Goal: Task Accomplishment & Management: Complete application form

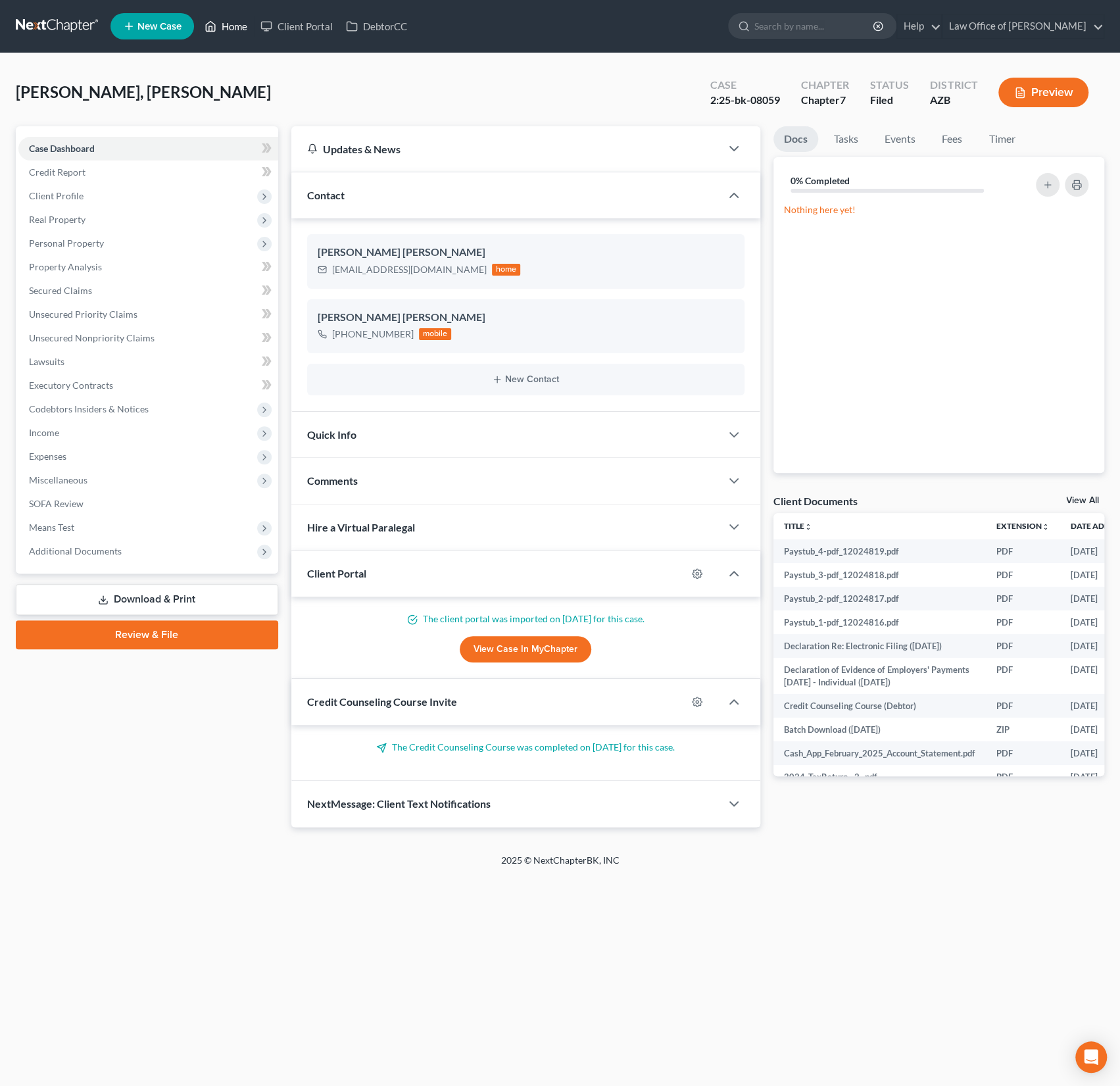
click at [230, 36] on link "Home" at bounding box center [226, 26] width 56 height 24
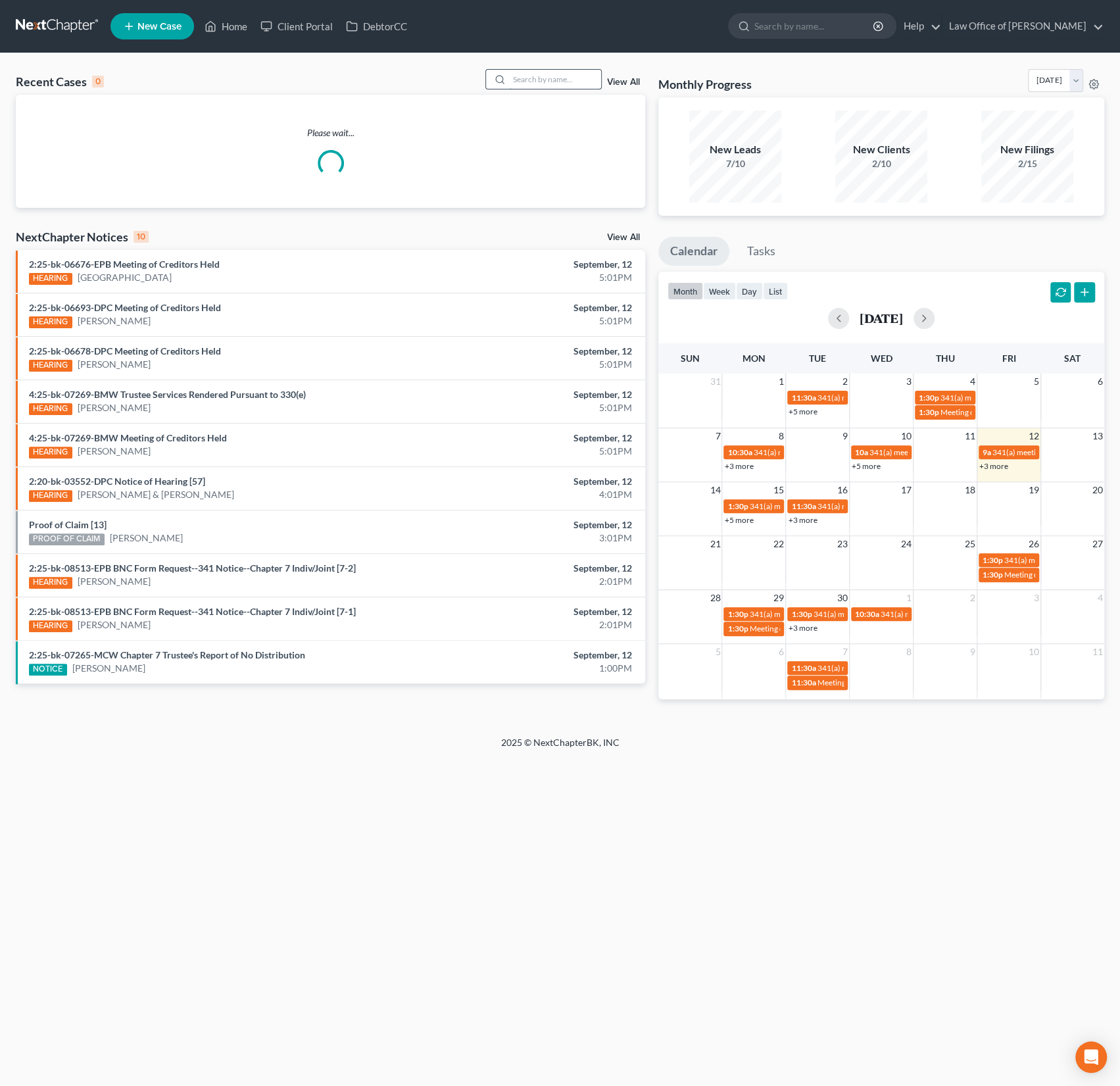
click at [549, 87] on input "search" at bounding box center [555, 79] width 92 height 19
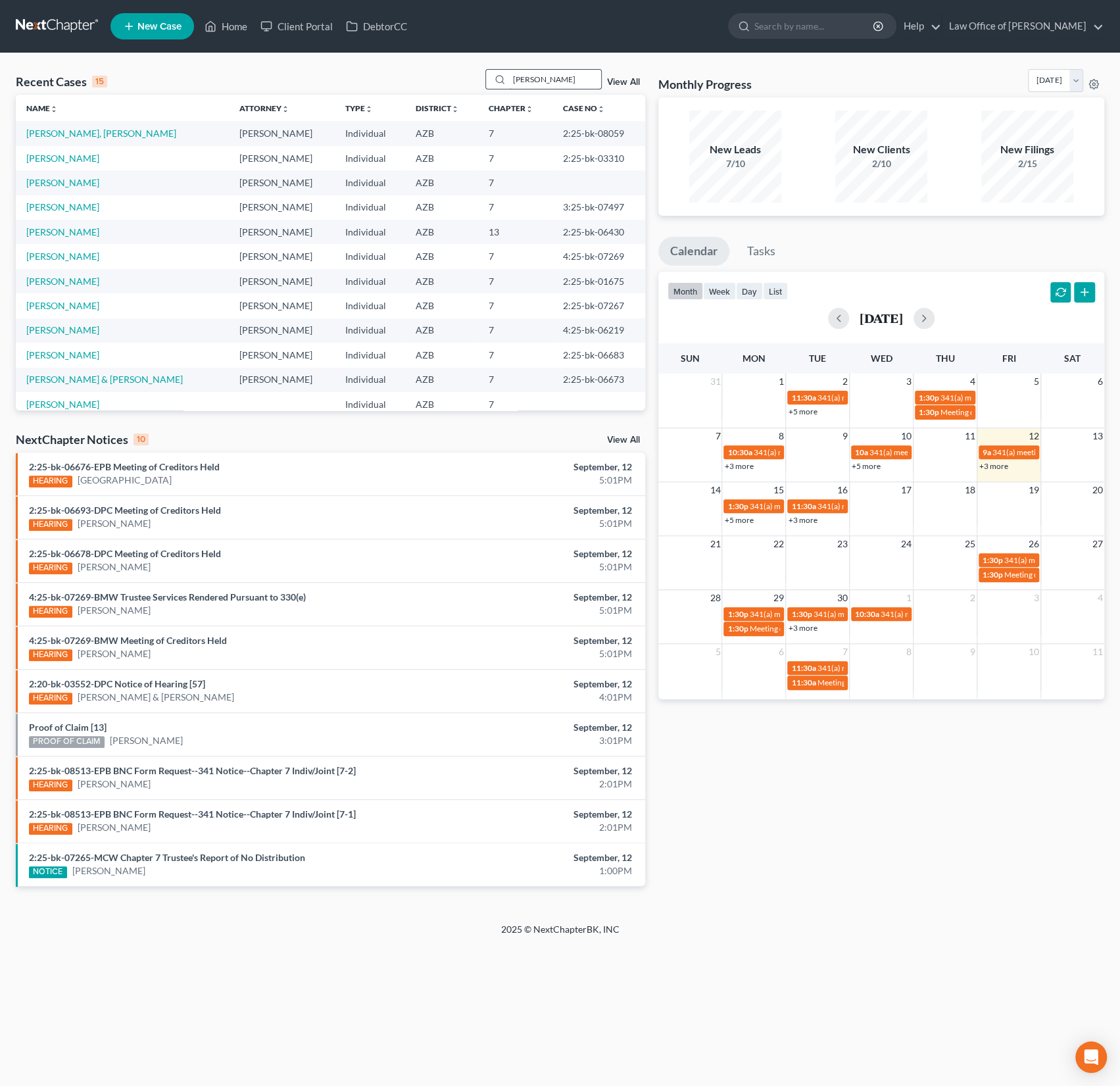
type input "[PERSON_NAME]"
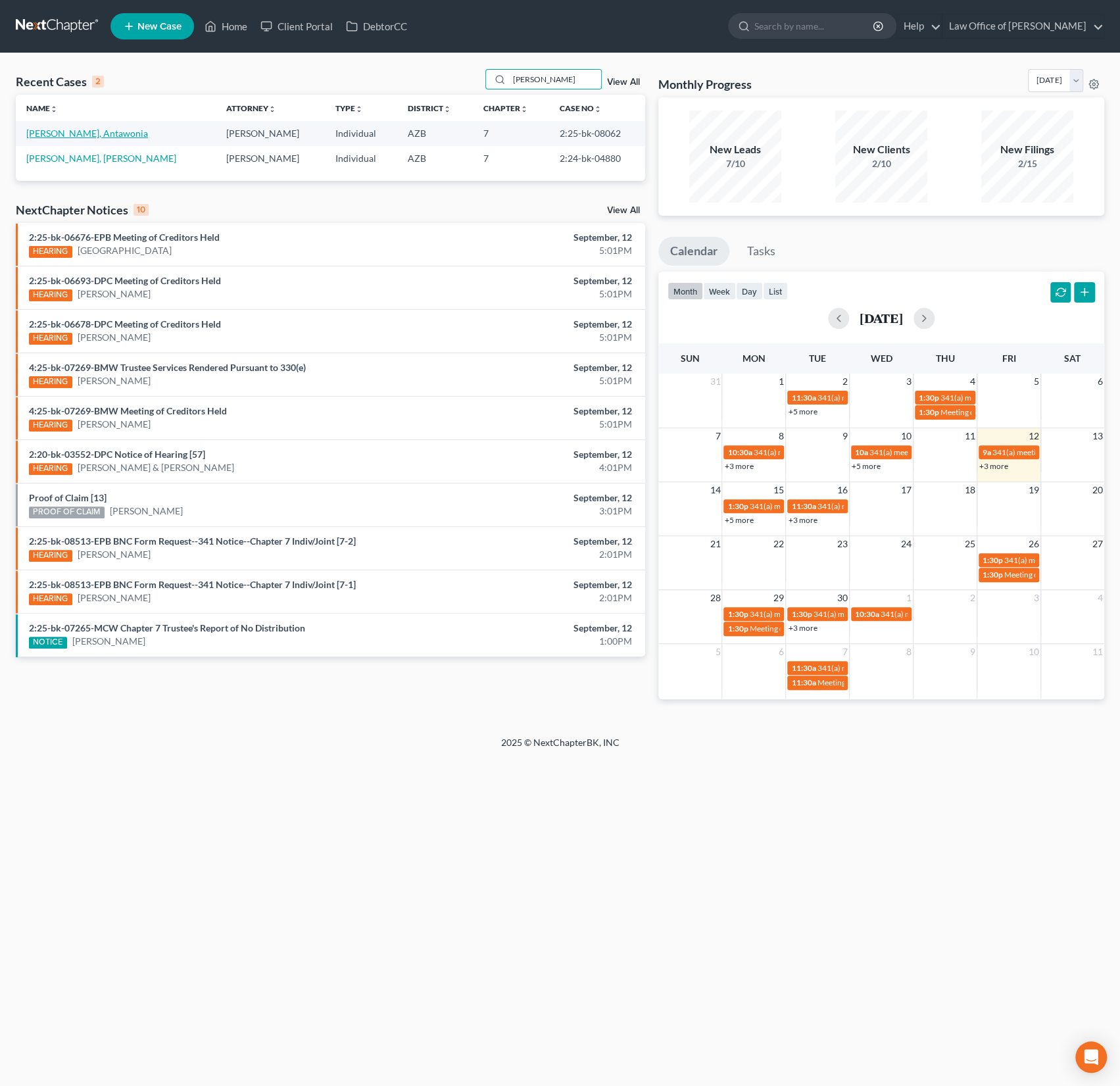
click at [71, 134] on link "[PERSON_NAME], Antawonia" at bounding box center [87, 133] width 122 height 11
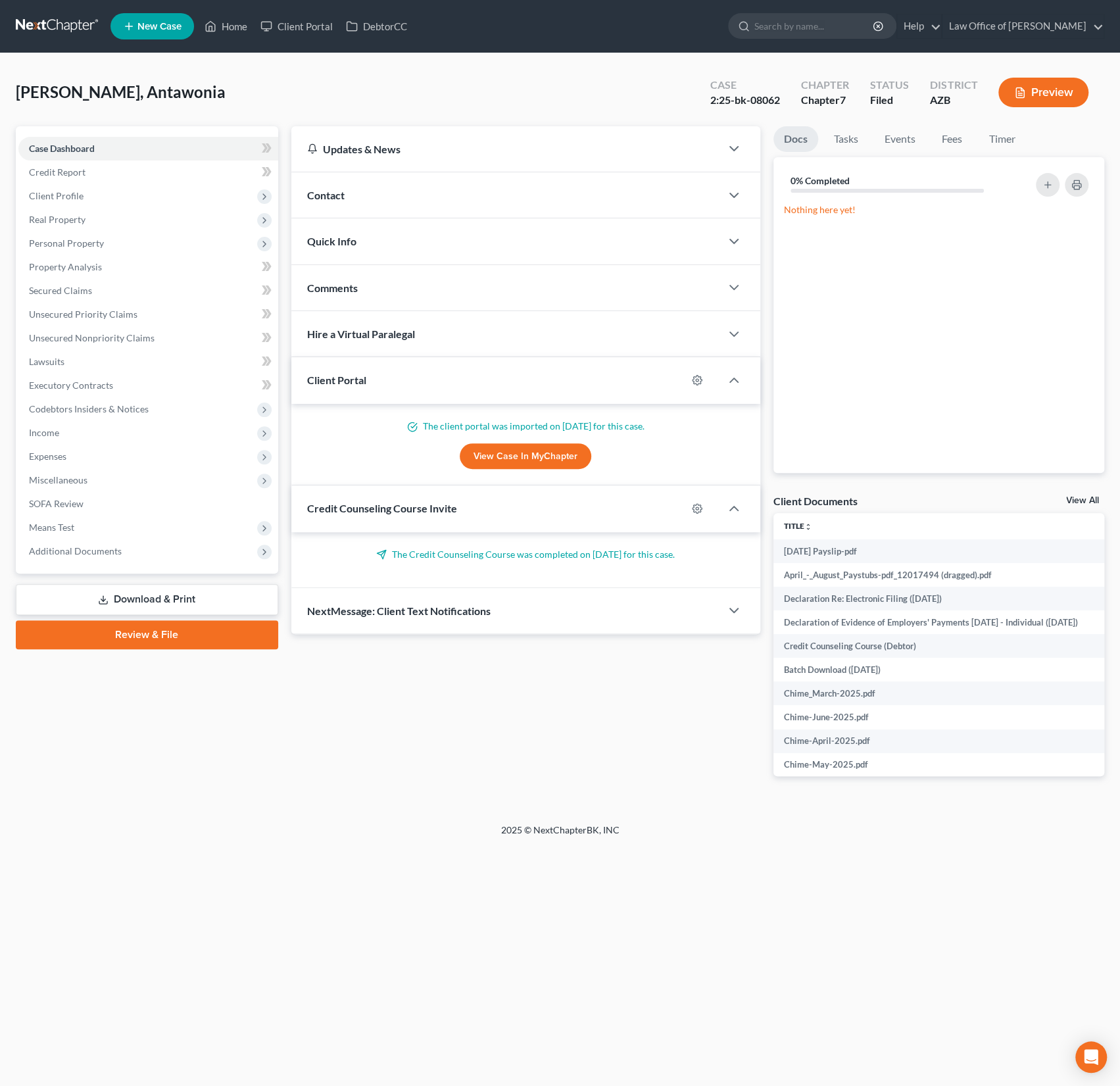
click at [340, 204] on div "Contact" at bounding box center [506, 195] width 430 height 46
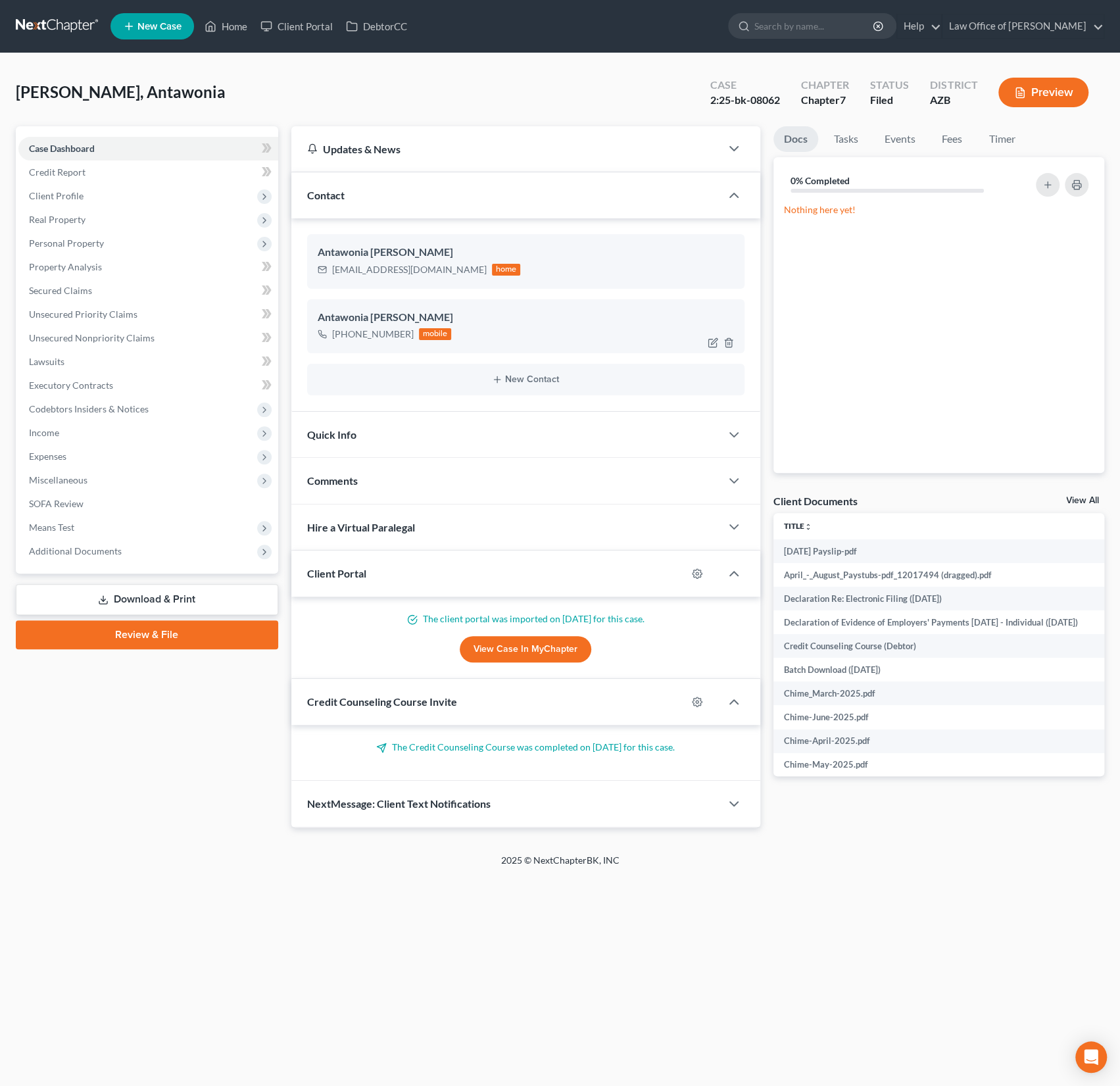
drag, startPoint x: 410, startPoint y: 334, endPoint x: 330, endPoint y: 335, distance: 80.0
click at [330, 335] on div "[PHONE_NUMBER] mobile" at bounding box center [385, 334] width 134 height 17
copy div "[PHONE_NUMBER]"
drag, startPoint x: 426, startPoint y: 268, endPoint x: 333, endPoint y: 269, distance: 93.0
click at [333, 269] on div "[EMAIL_ADDRESS][DOMAIN_NAME]" at bounding box center [409, 270] width 154 height 13
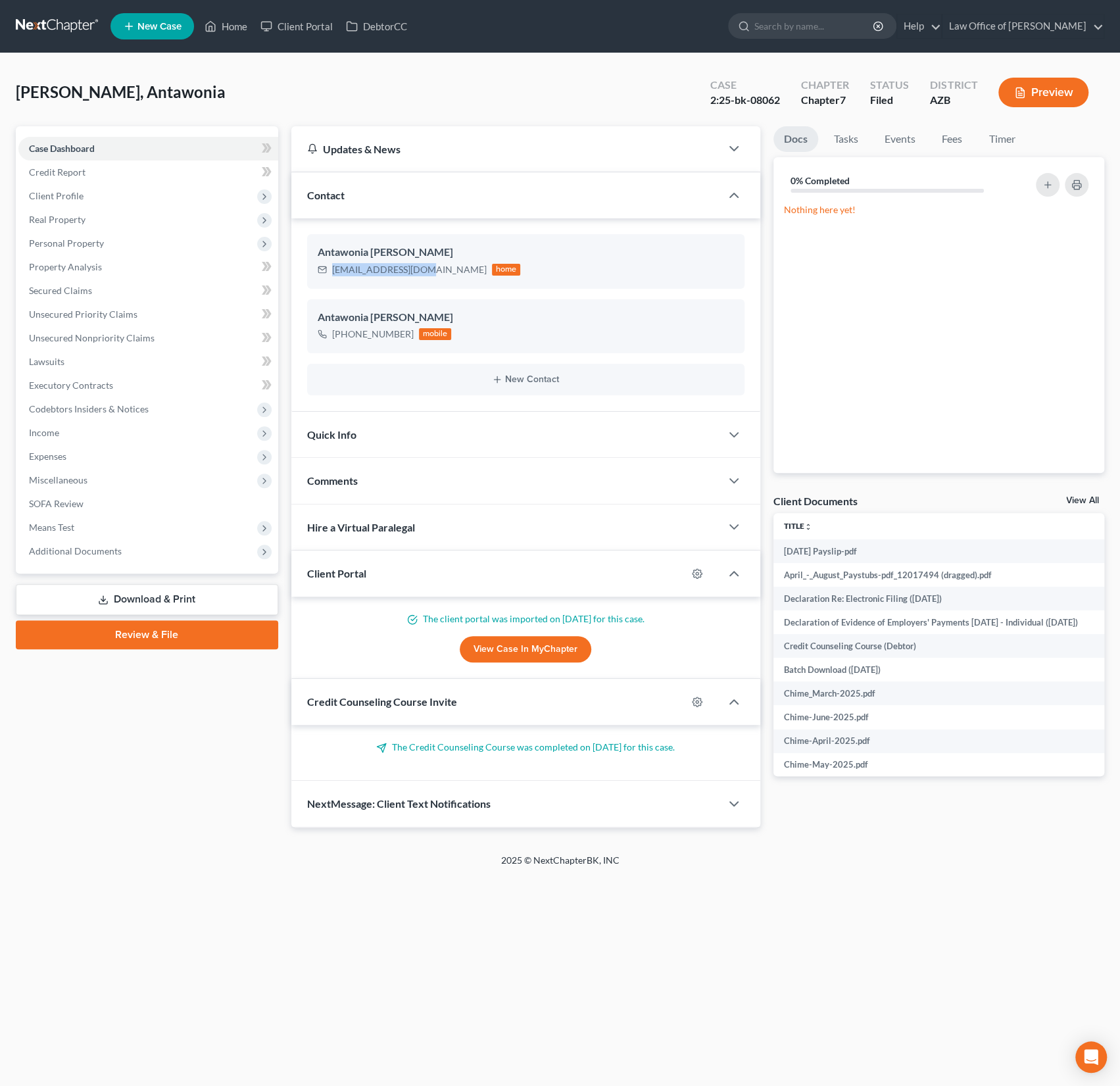
copy div "[EMAIL_ADDRESS][DOMAIN_NAME]"
click at [66, 200] on span "Client Profile" at bounding box center [56, 195] width 54 height 11
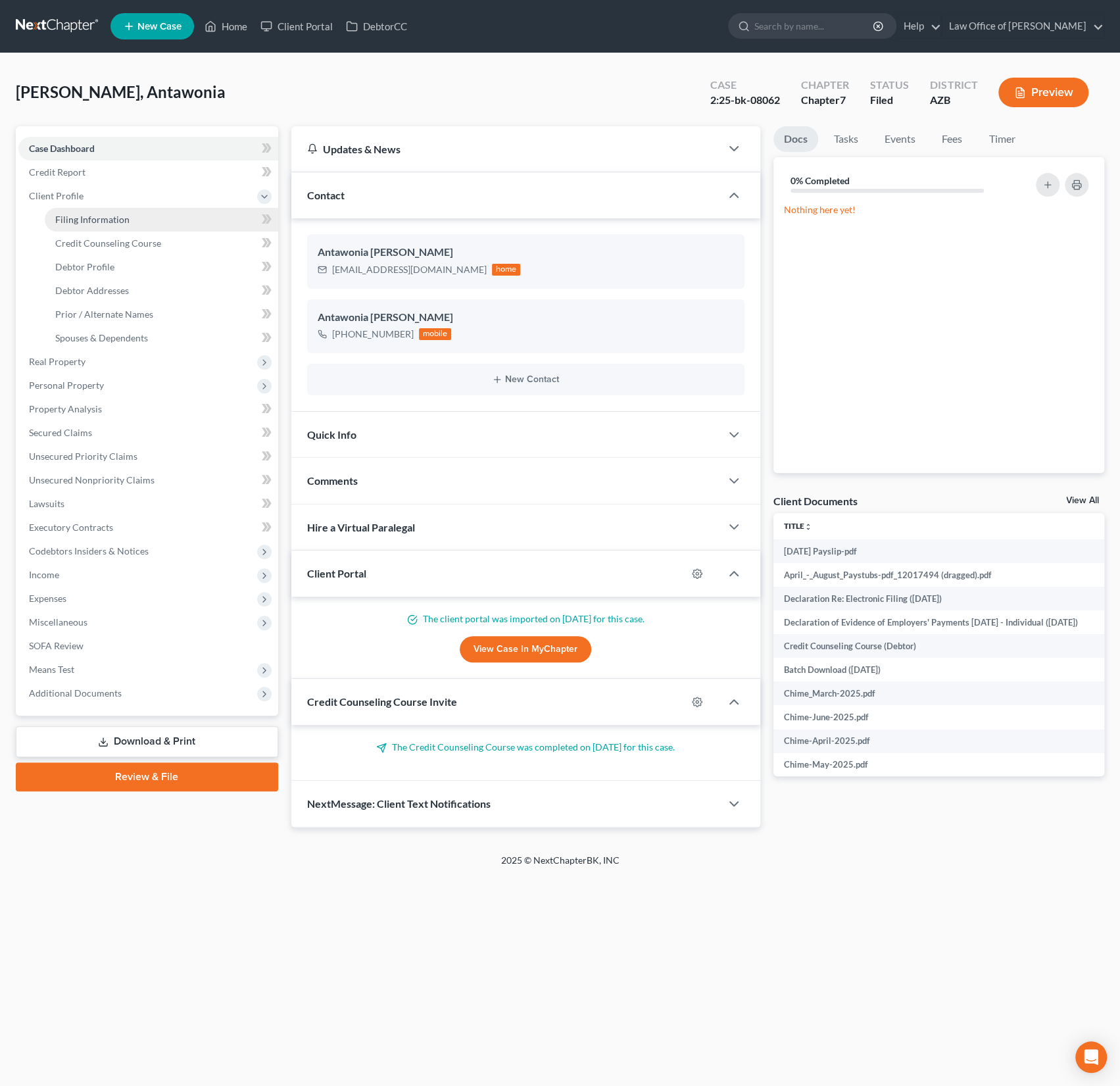
click at [84, 226] on link "Filing Information" at bounding box center [162, 220] width 234 height 24
select select "1"
select select "0"
select select "4"
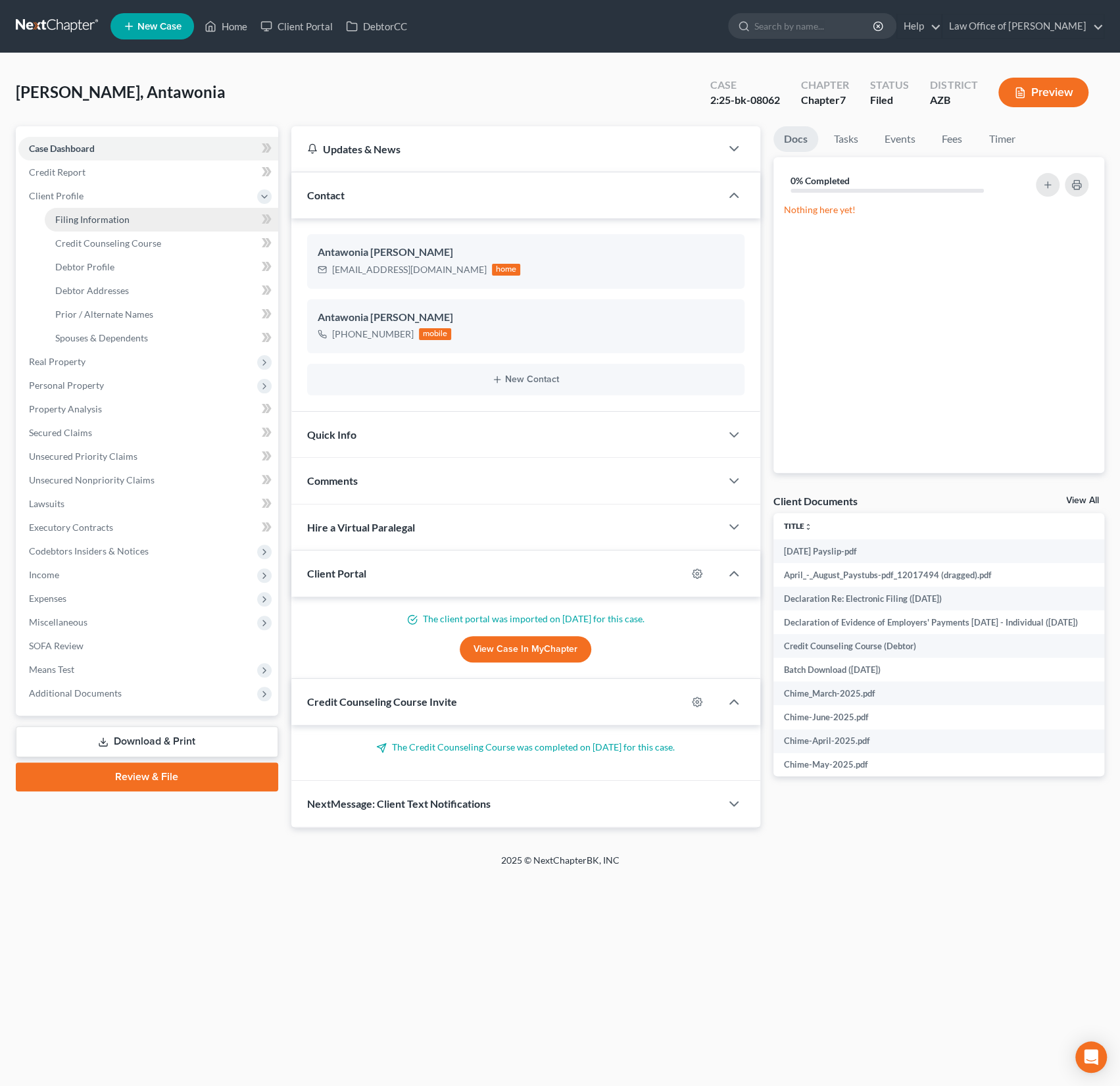
select select "0"
select select "3"
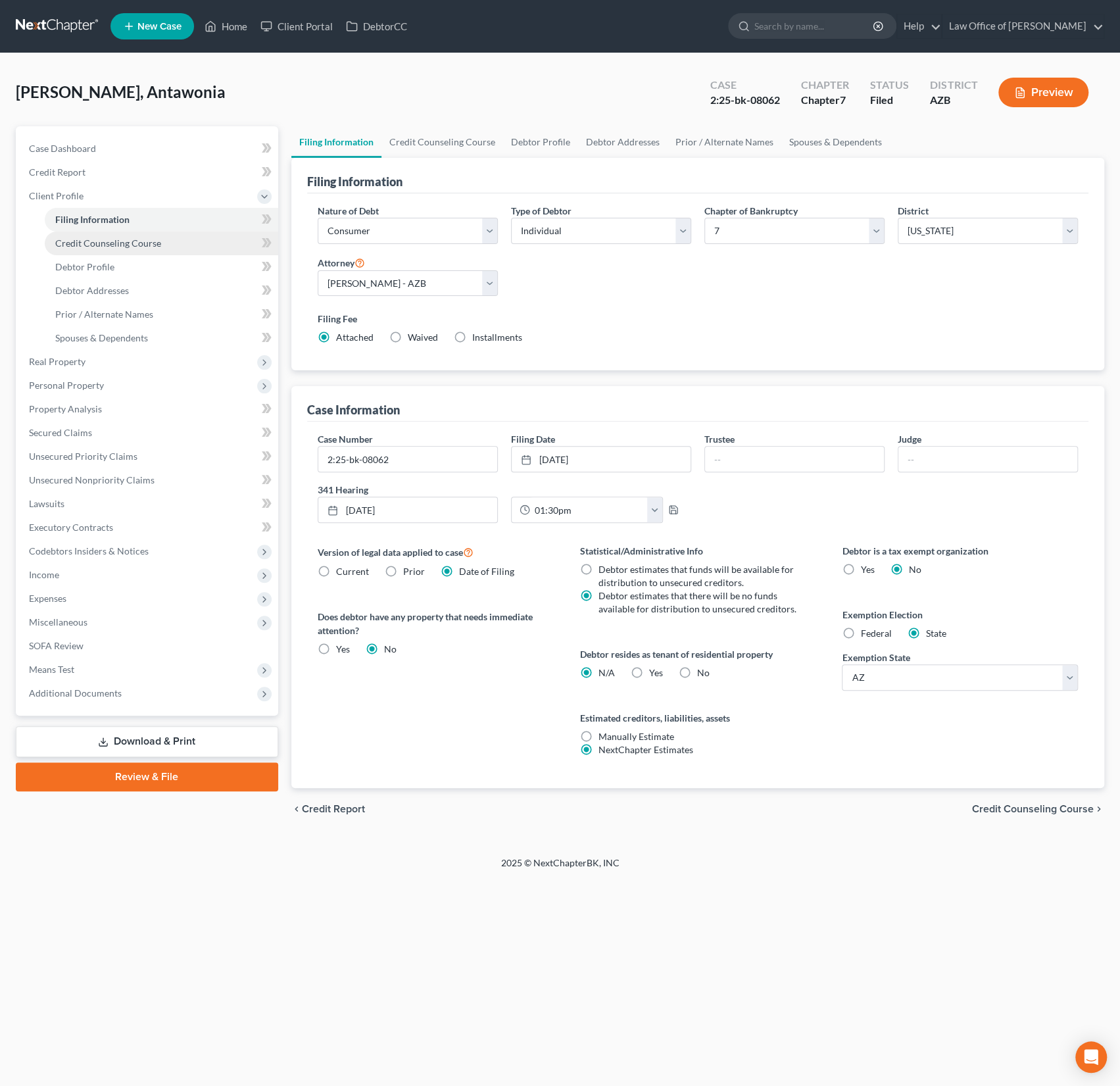
click at [80, 243] on span "Credit Counseling Course" at bounding box center [108, 243] width 106 height 11
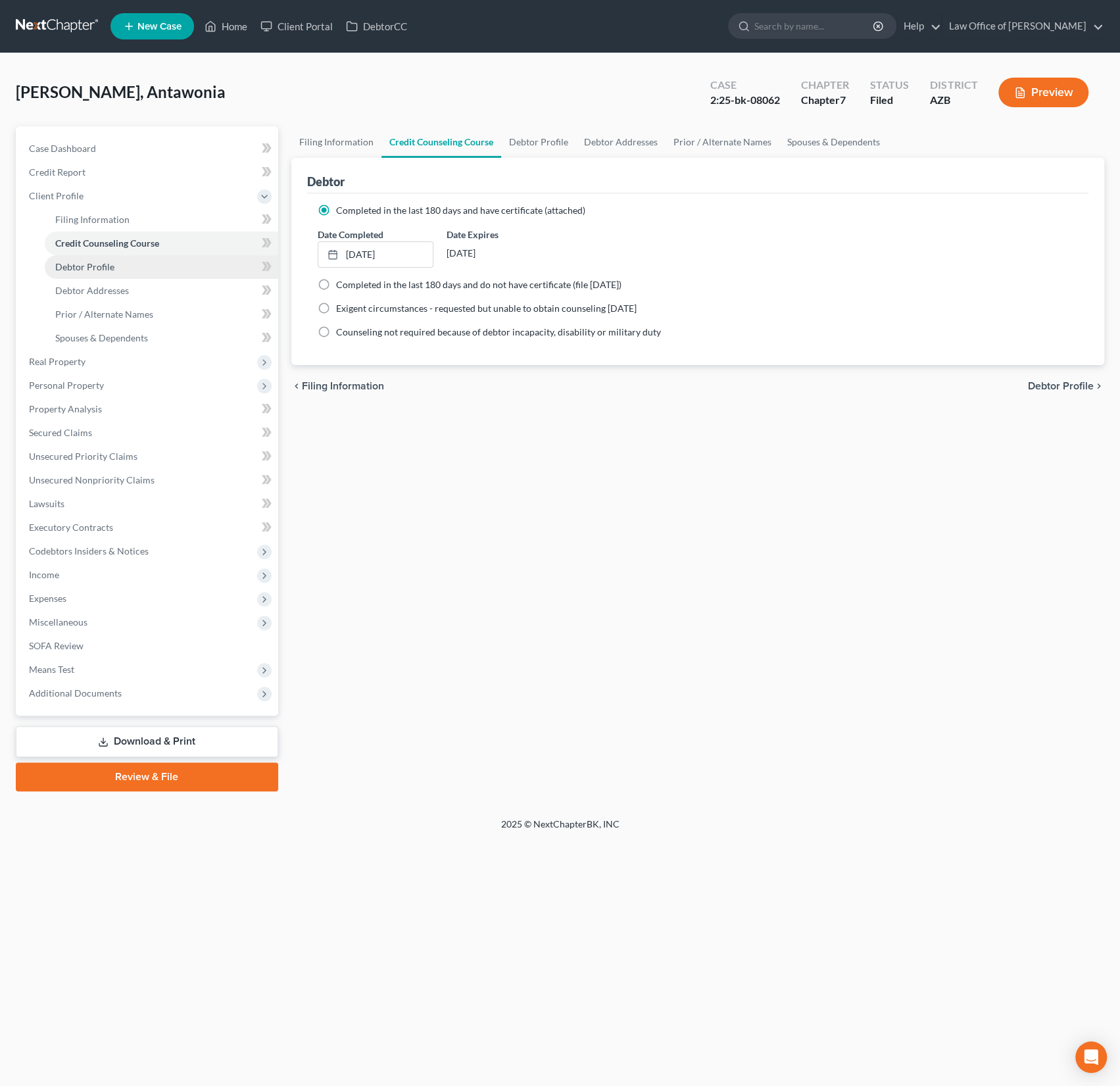
click at [90, 258] on link "Debtor Profile" at bounding box center [162, 267] width 234 height 24
select select "0"
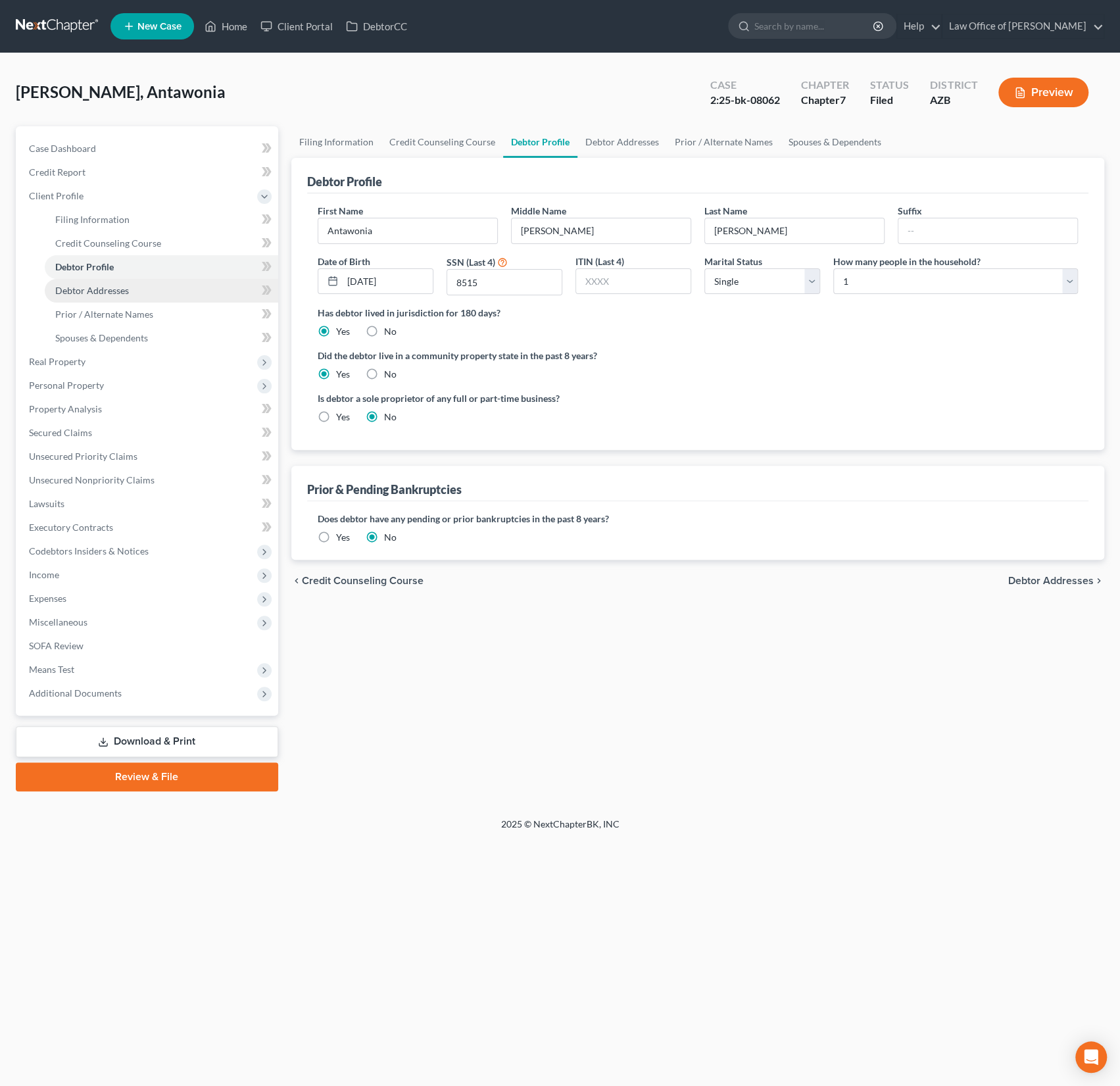
click at [93, 292] on span "Debtor Addresses" at bounding box center [91, 290] width 73 height 11
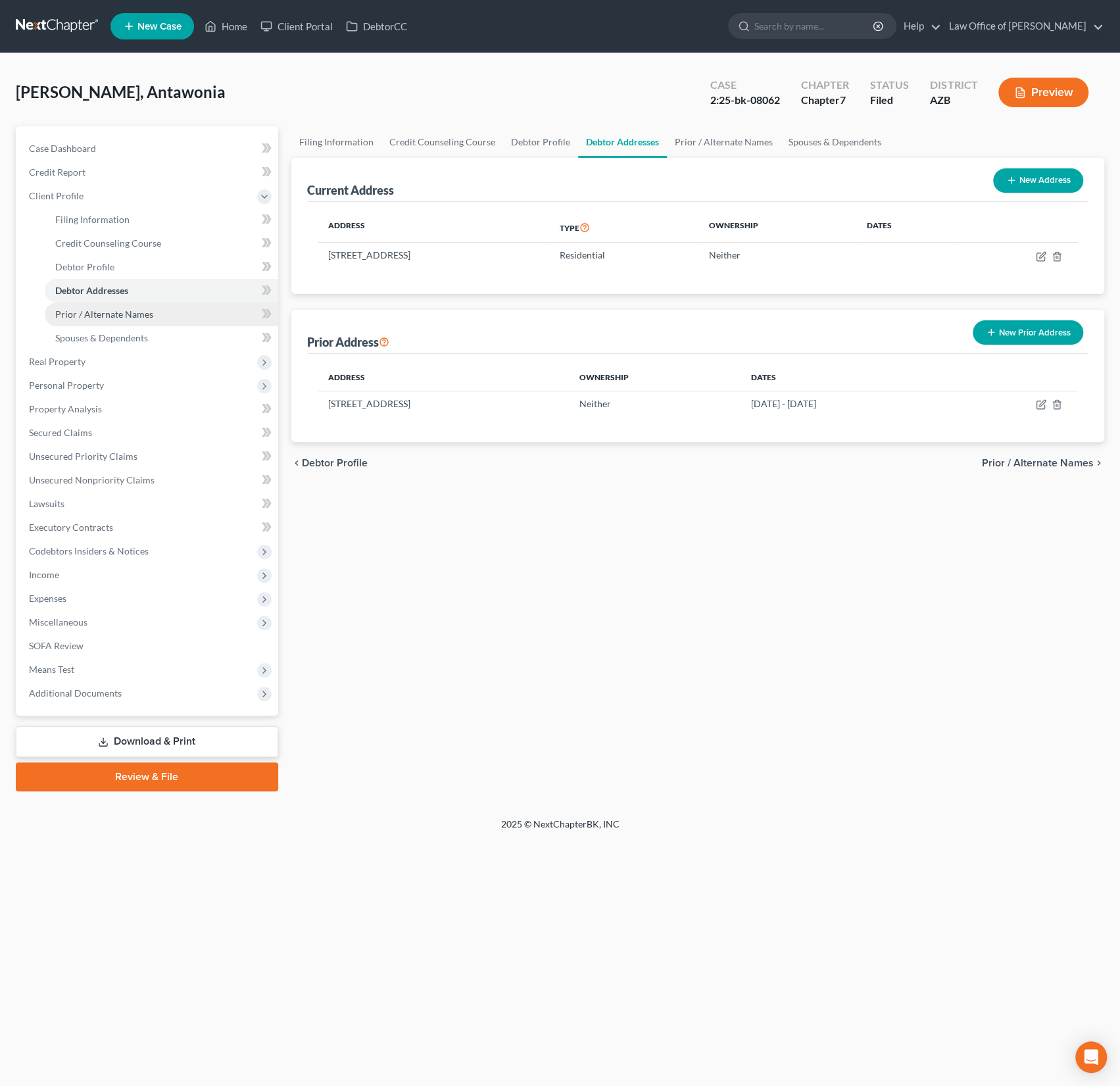
click at [93, 321] on link "Prior / Alternate Names" at bounding box center [162, 315] width 234 height 24
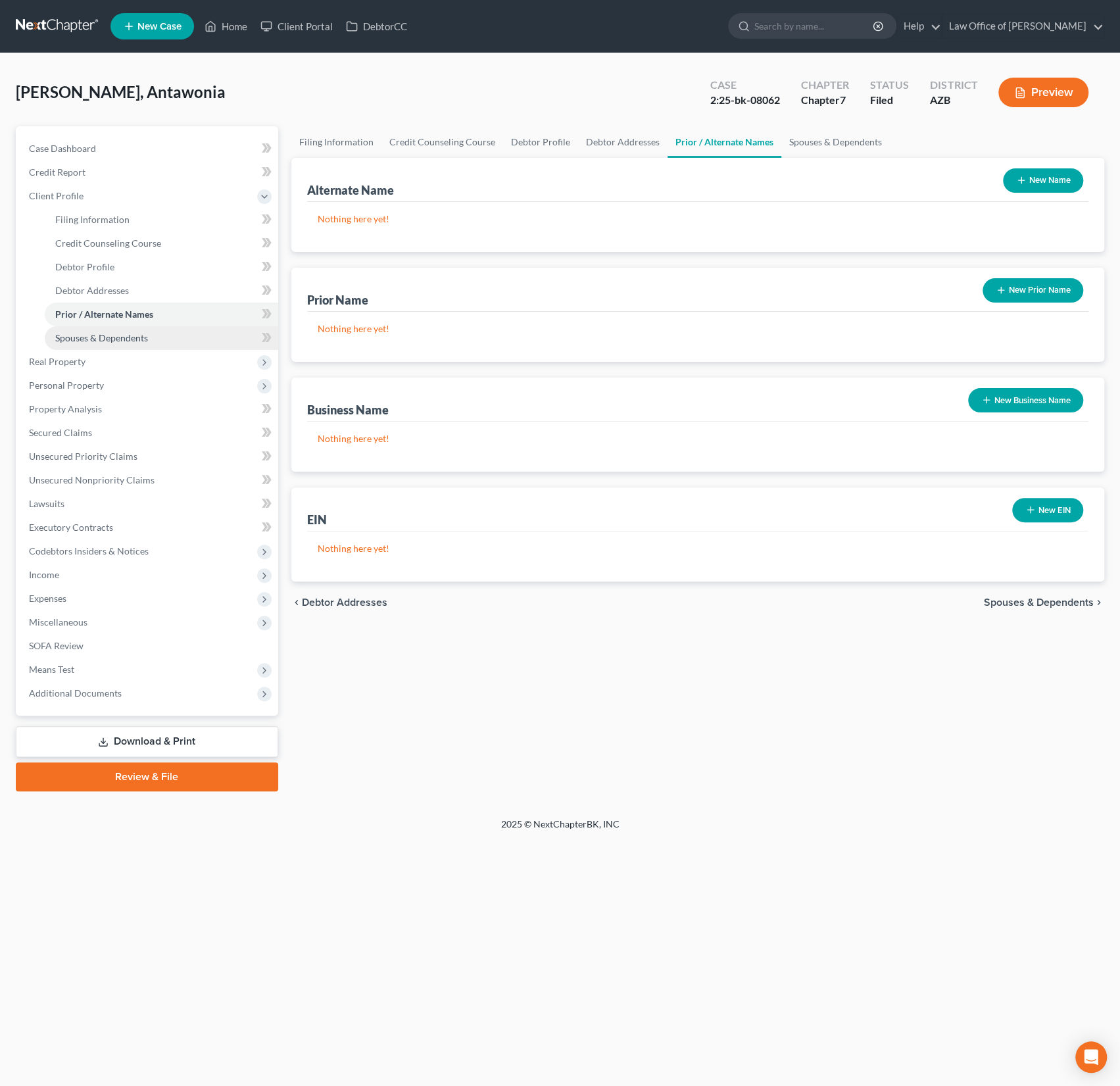
click at [93, 341] on span "Spouses & Dependents" at bounding box center [101, 338] width 93 height 11
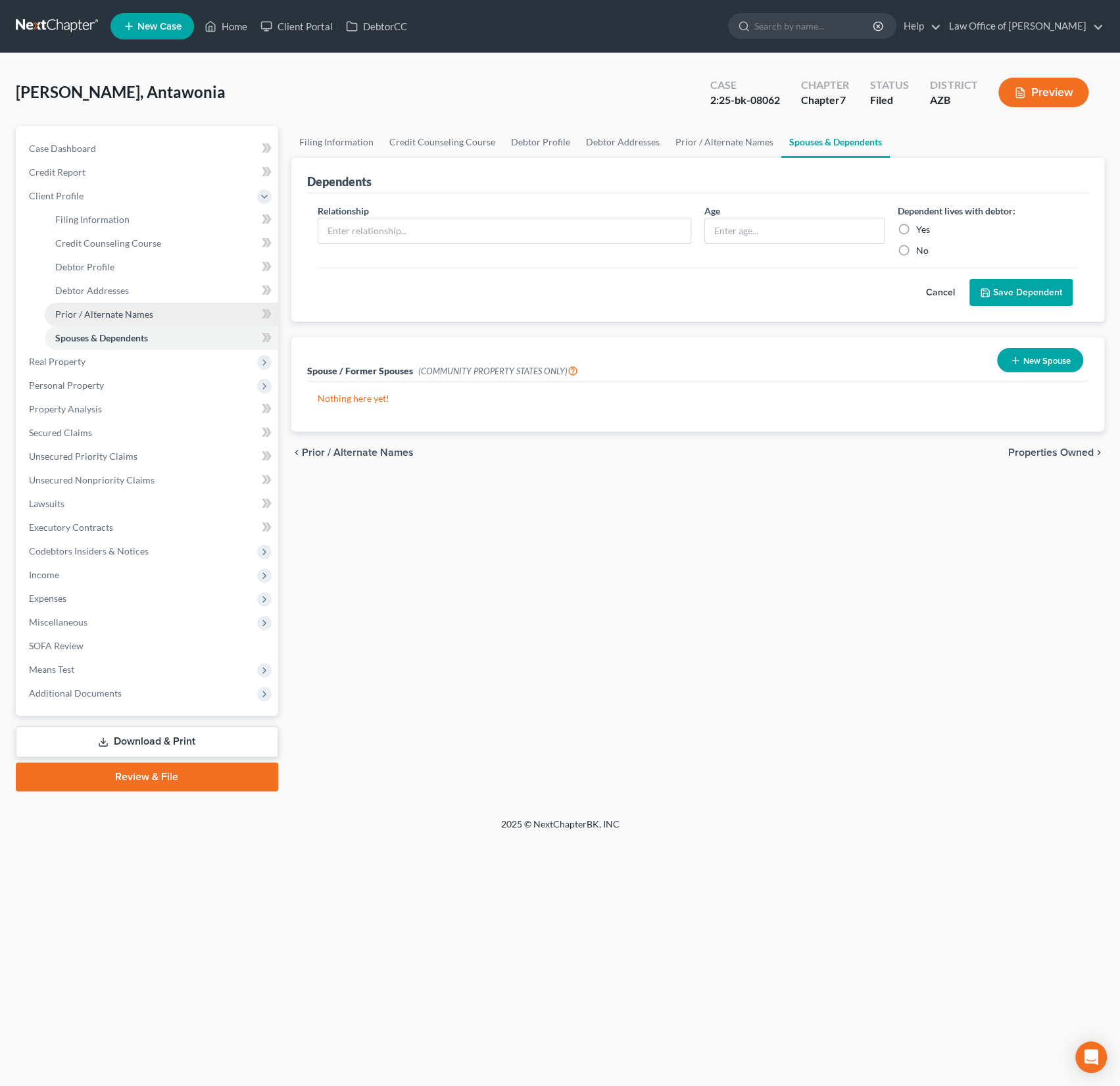
click at [97, 323] on link "Prior / Alternate Names" at bounding box center [162, 315] width 234 height 24
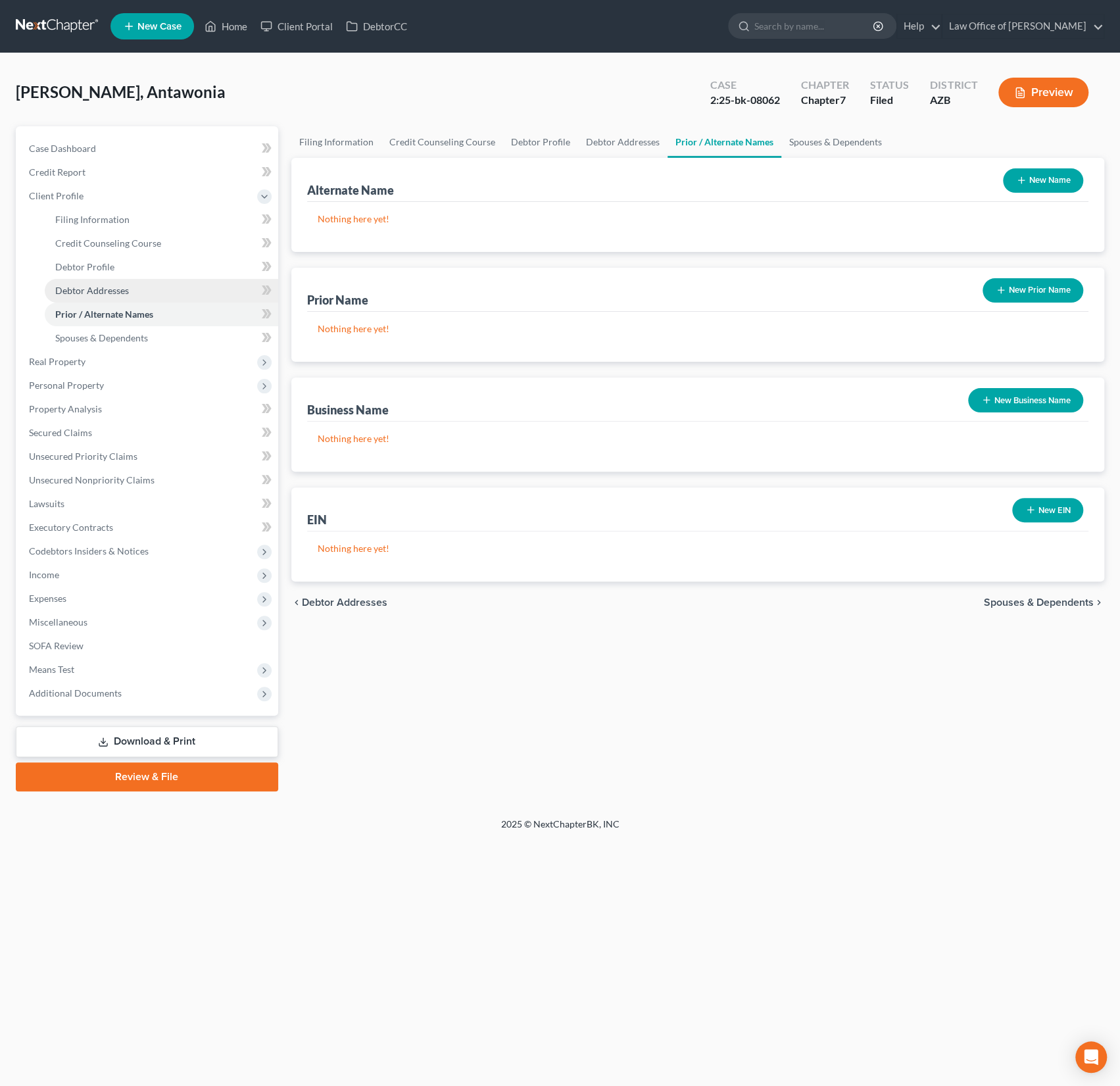
click at [99, 293] on span "Debtor Addresses" at bounding box center [91, 290] width 73 height 11
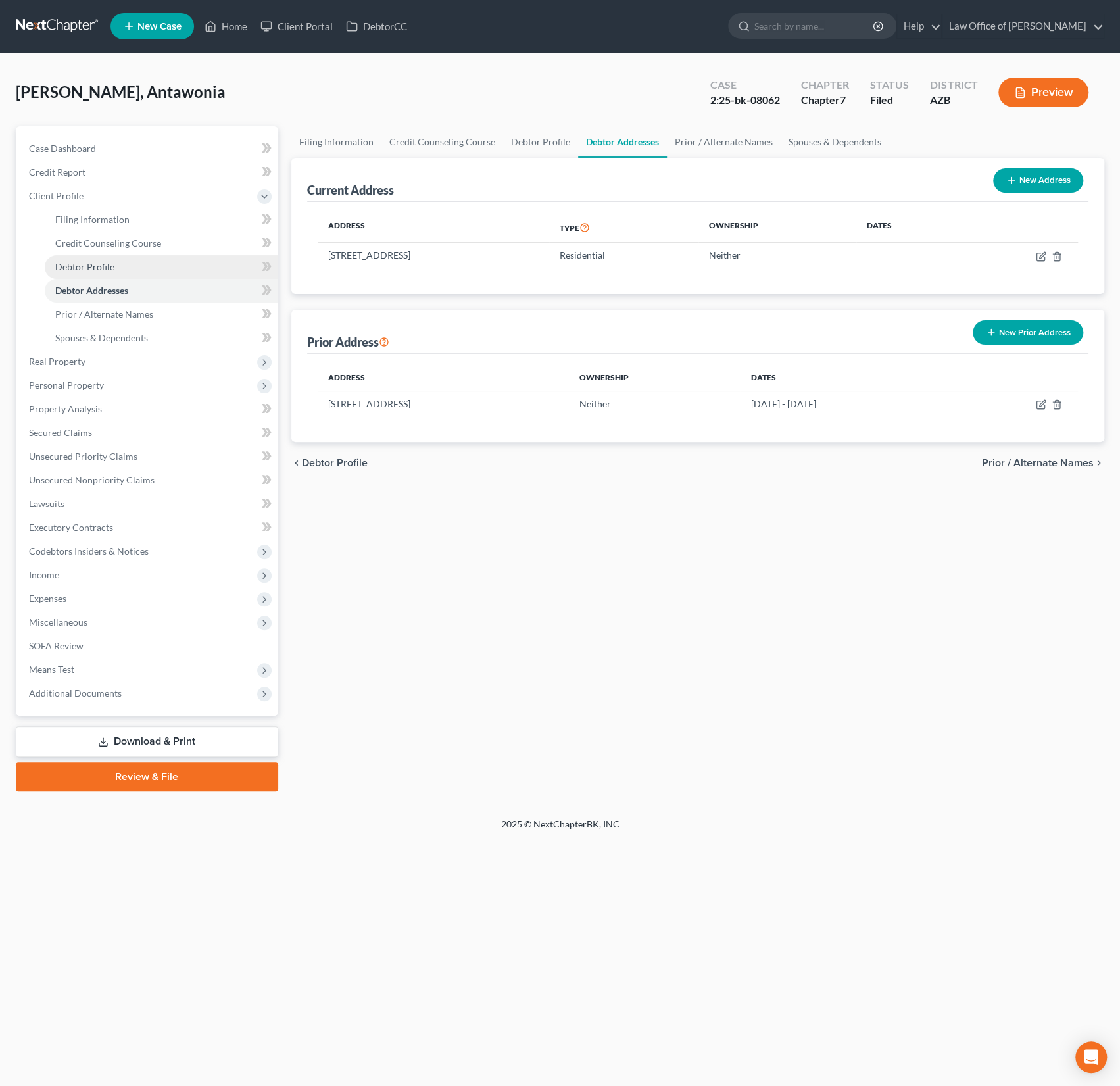
click at [101, 264] on span "Debtor Profile" at bounding box center [84, 266] width 59 height 11
select select "0"
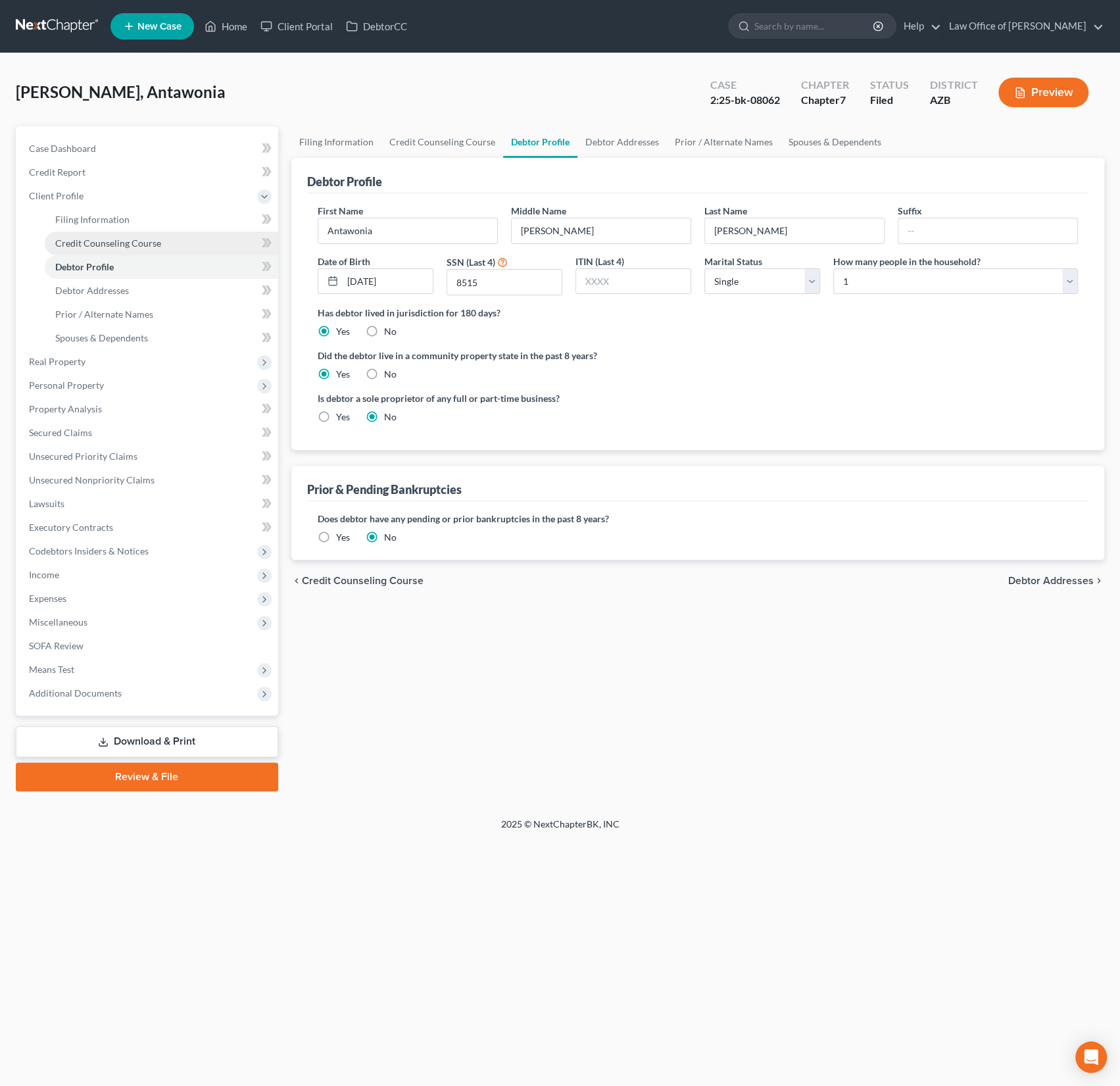
click at [103, 232] on link "Credit Counseling Course" at bounding box center [162, 244] width 234 height 24
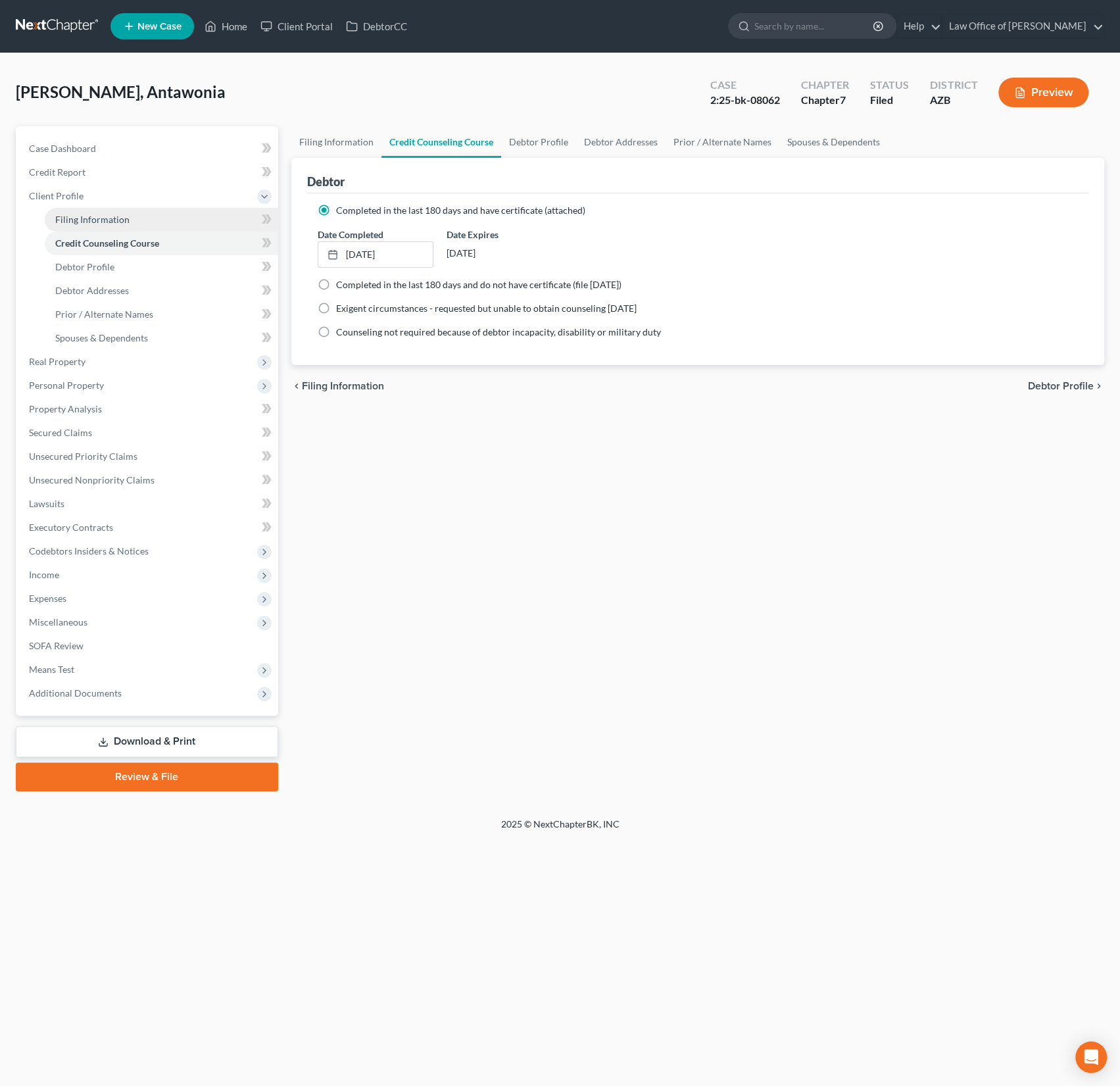
click at [103, 211] on link "Filing Information" at bounding box center [162, 220] width 234 height 24
select select "1"
select select "0"
select select "4"
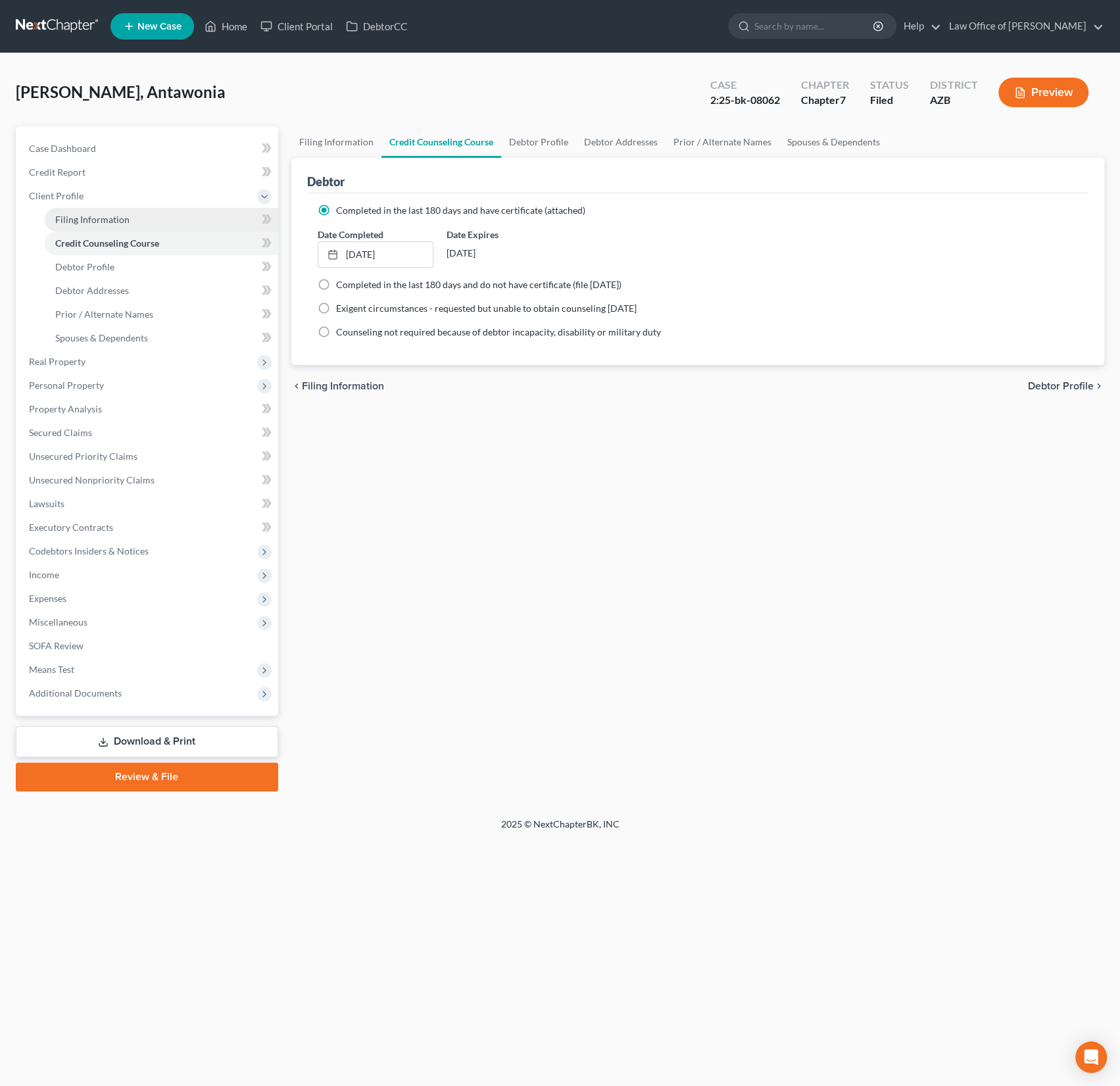
select select "0"
select select "3"
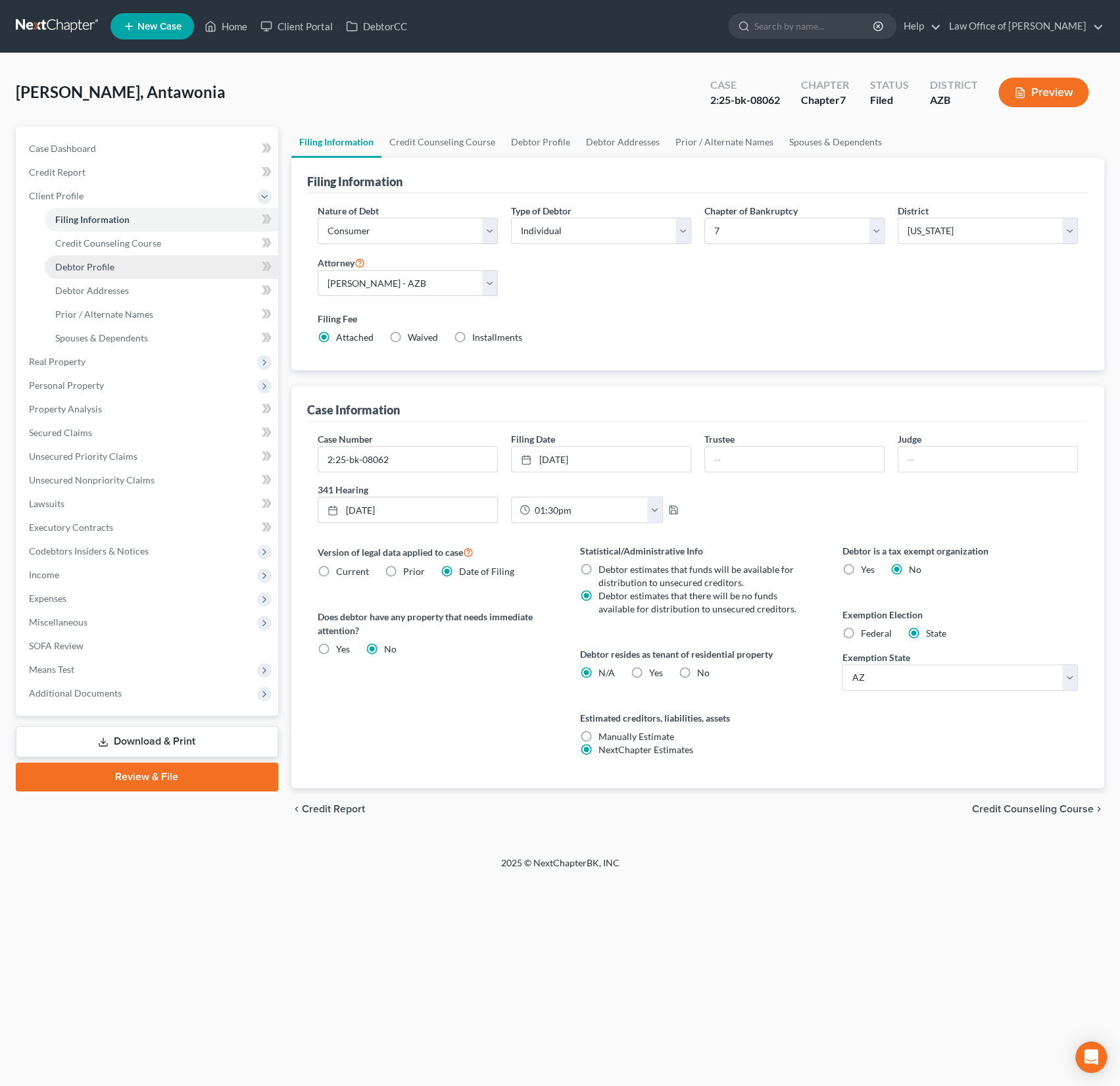
click at [81, 264] on span "Debtor Profile" at bounding box center [84, 266] width 59 height 11
select select "0"
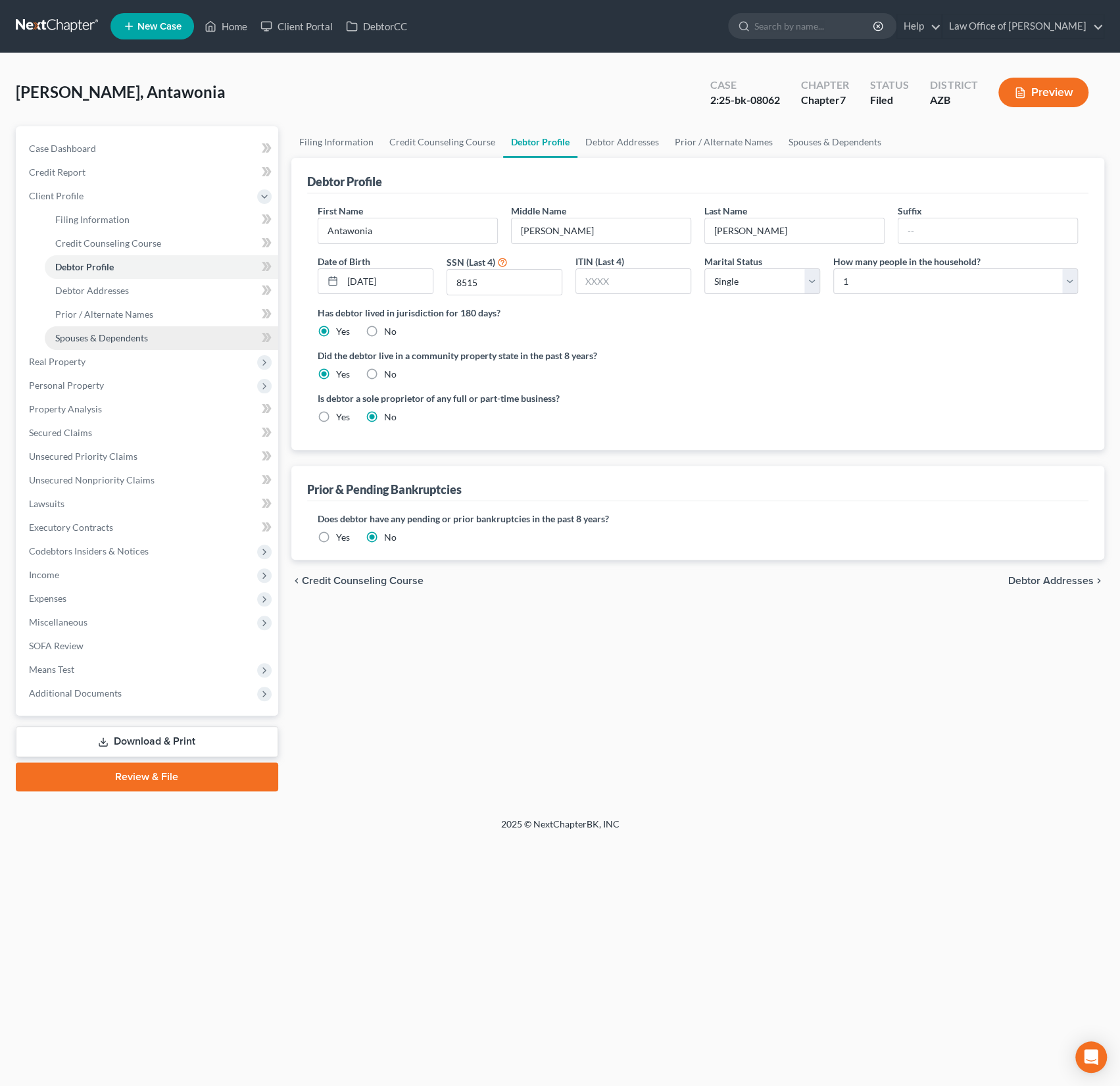
click at [88, 336] on span "Spouses & Dependents" at bounding box center [101, 338] width 93 height 11
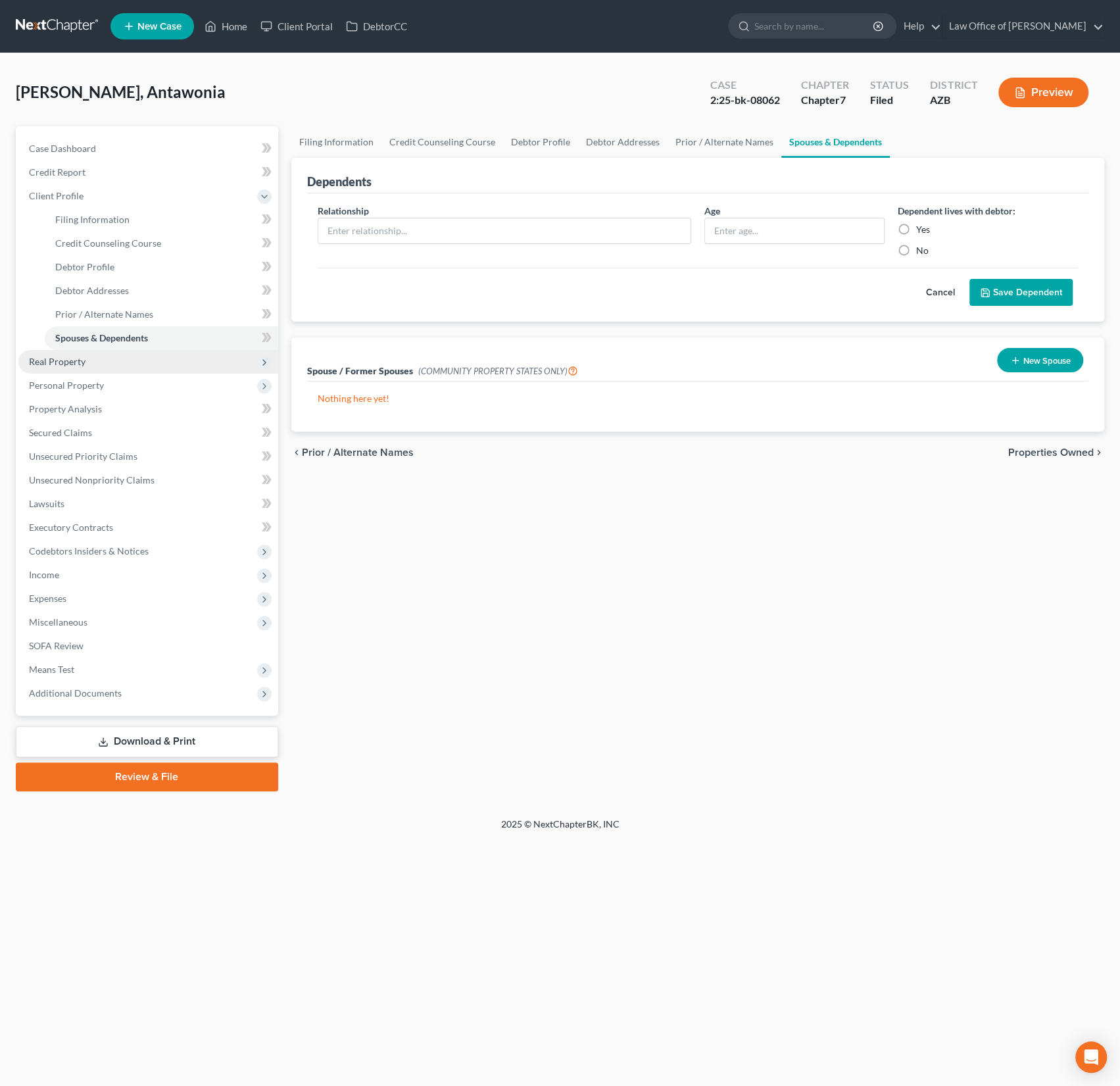
click at [77, 364] on span "Real Property" at bounding box center [57, 361] width 56 height 11
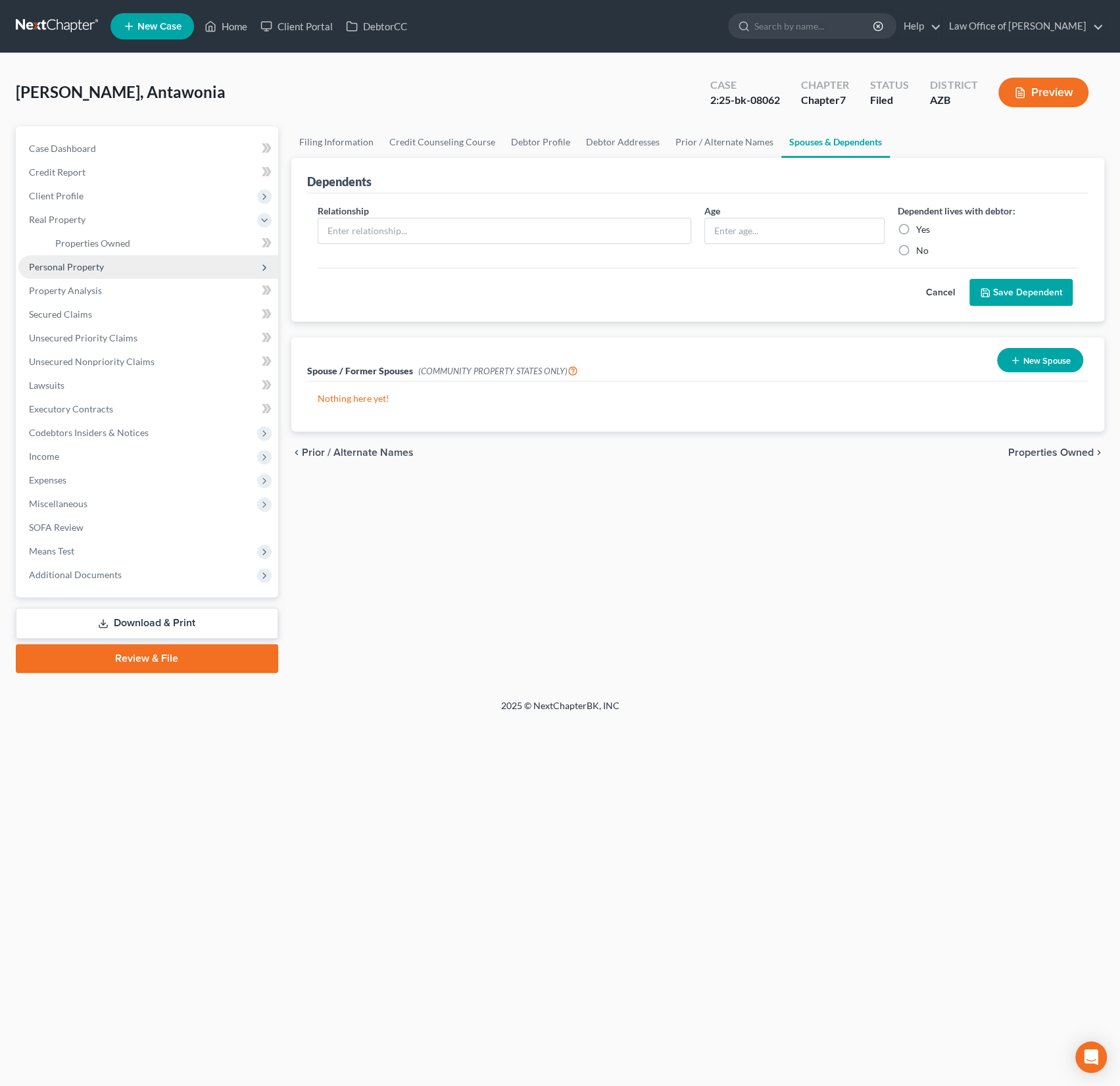
click at [79, 268] on span "Personal Property" at bounding box center [66, 266] width 75 height 11
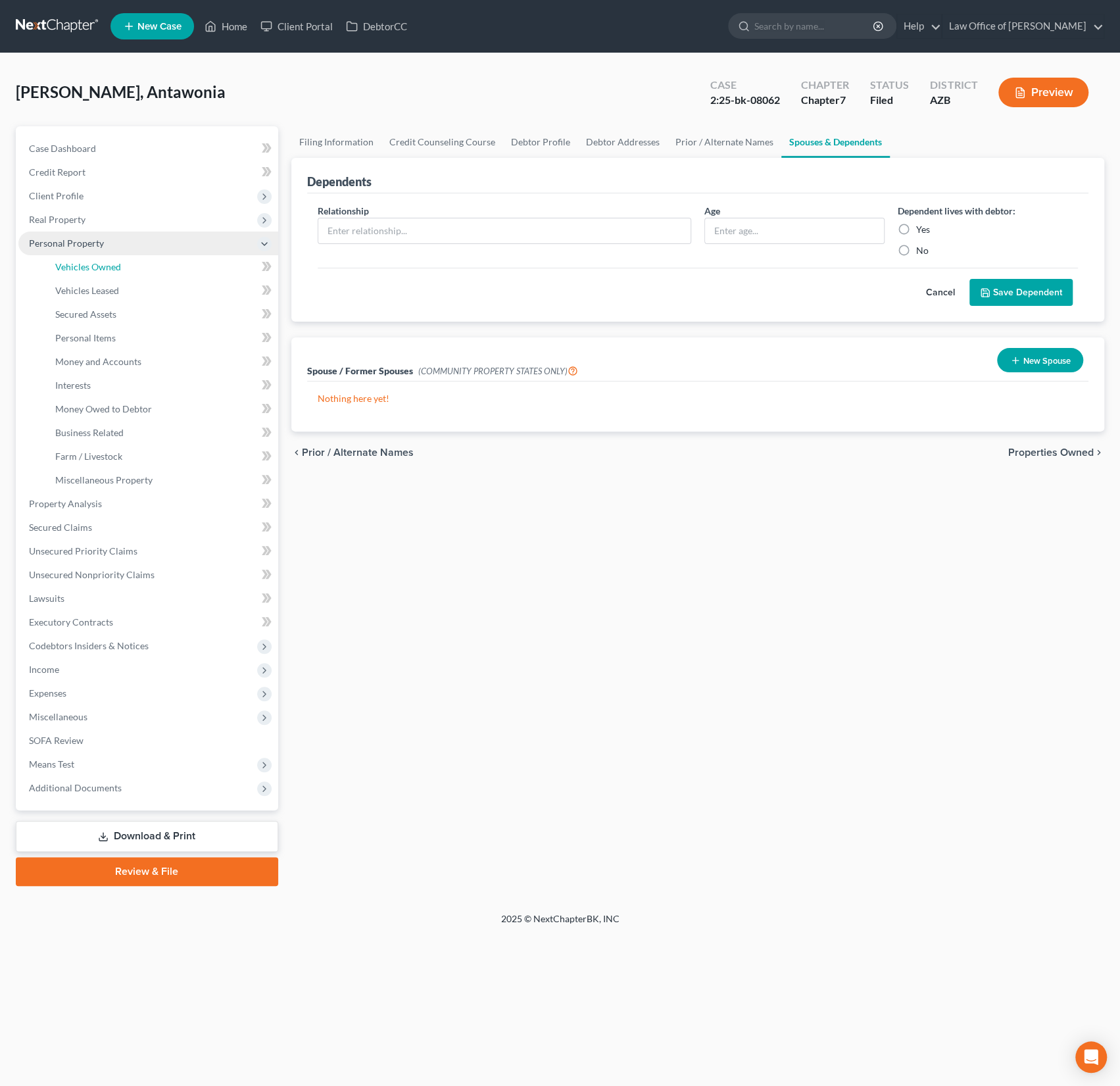
click at [79, 268] on span "Vehicles Owned" at bounding box center [87, 266] width 66 height 11
